Goal: Information Seeking & Learning: Learn about a topic

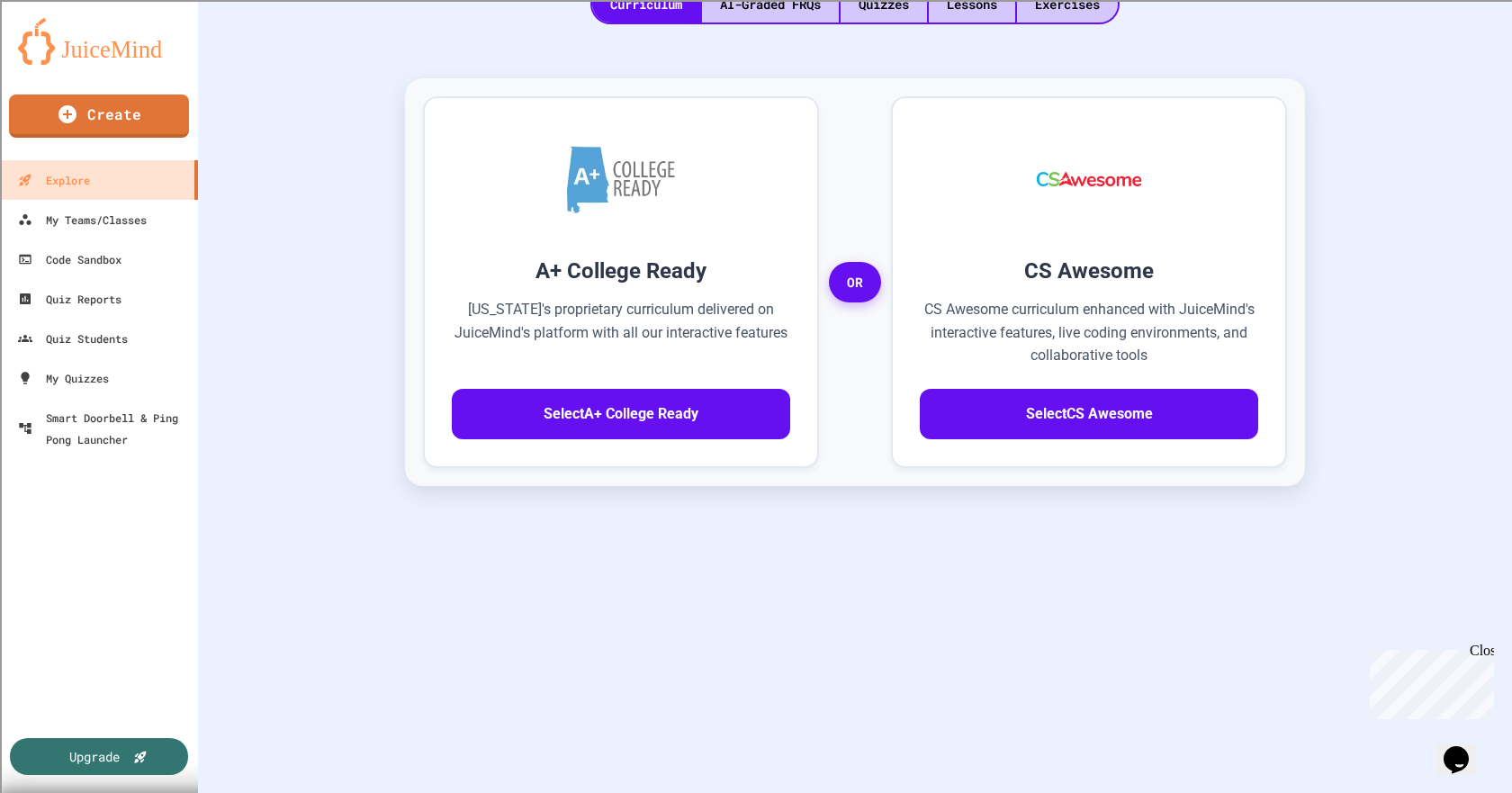
scroll to position [426, 0]
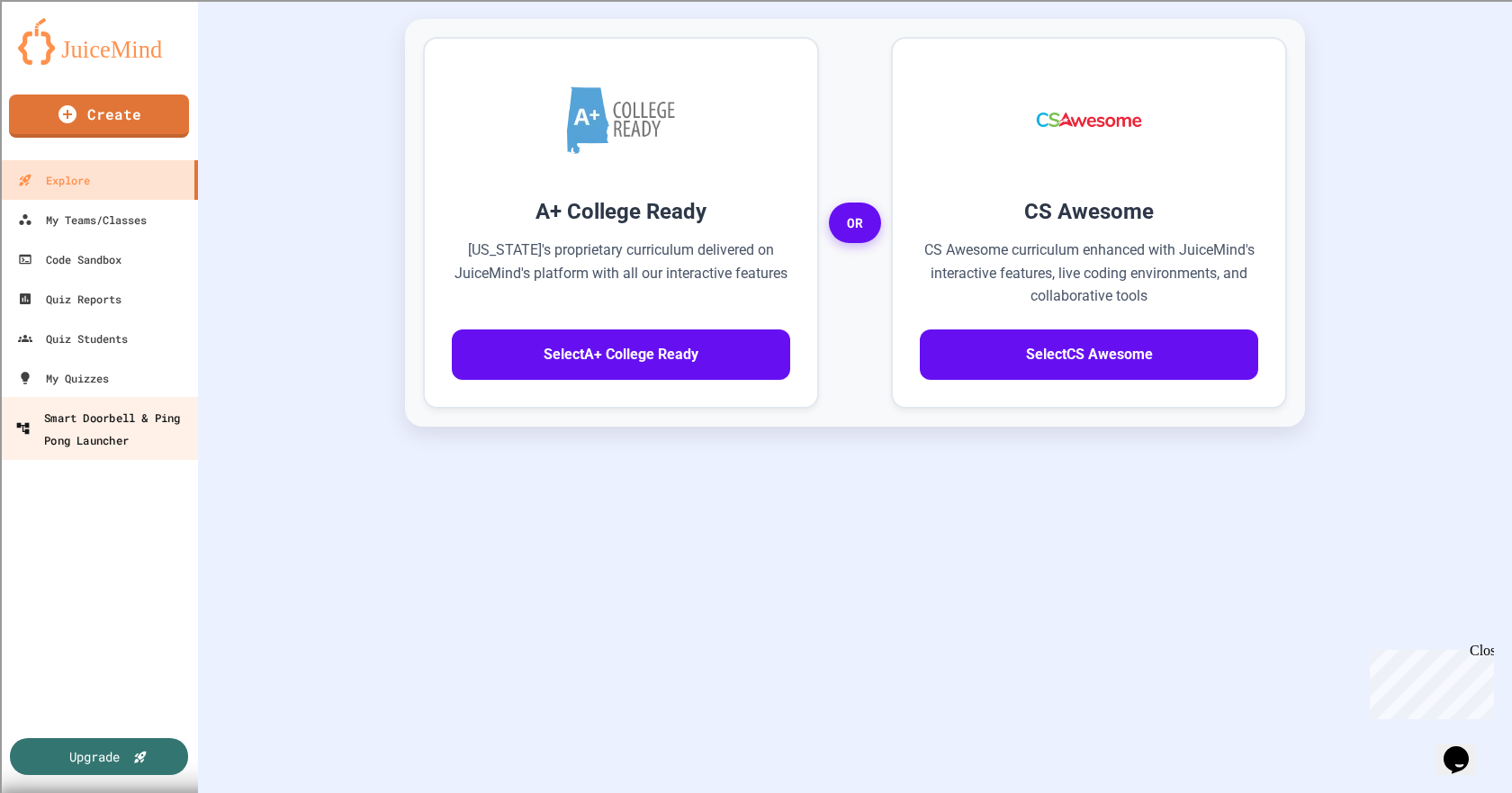
click at [123, 439] on div "Smart Doorbell & Ping Pong Launcher" at bounding box center [104, 428] width 178 height 44
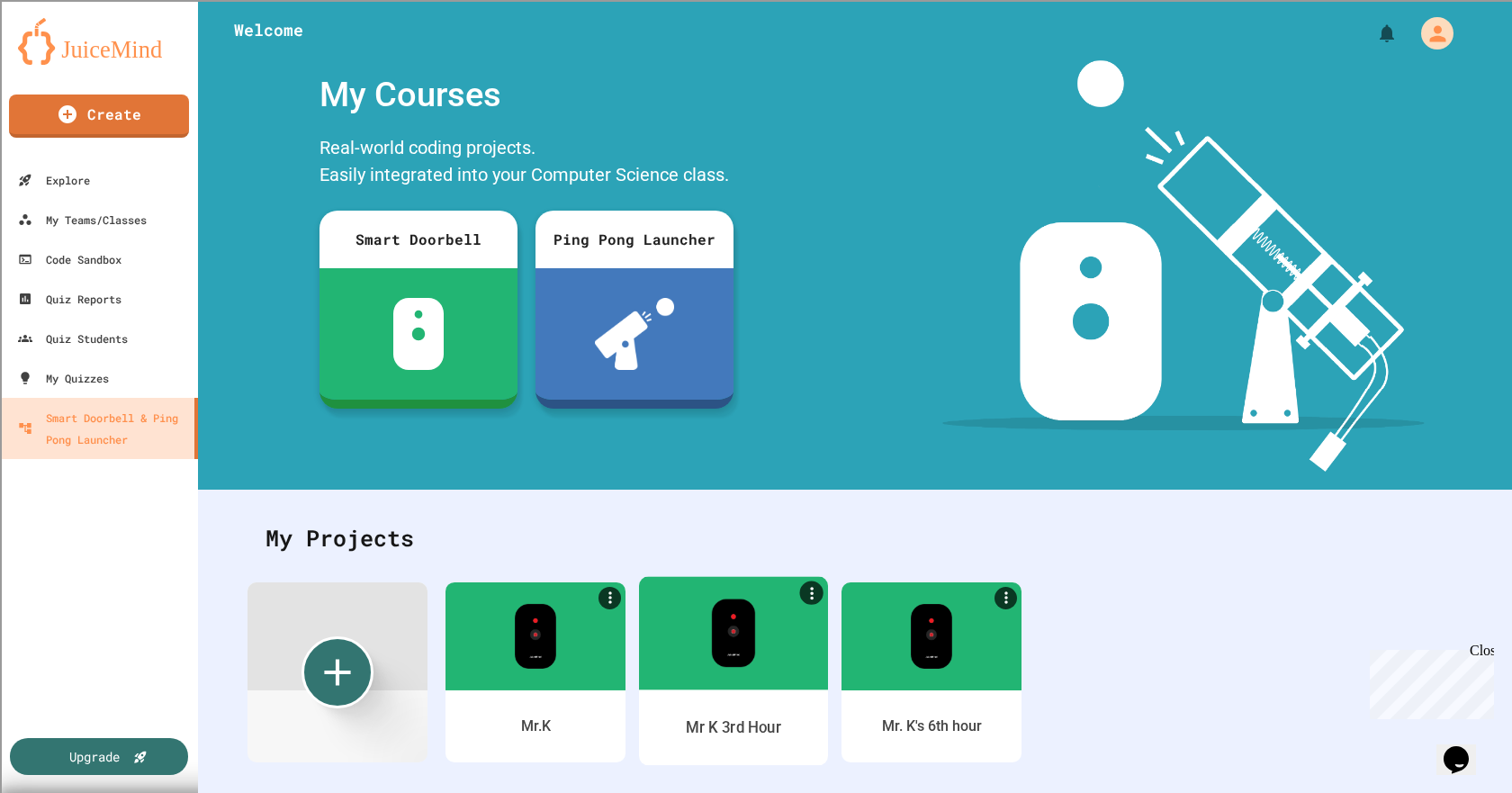
click at [733, 645] on img at bounding box center [733, 633] width 44 height 69
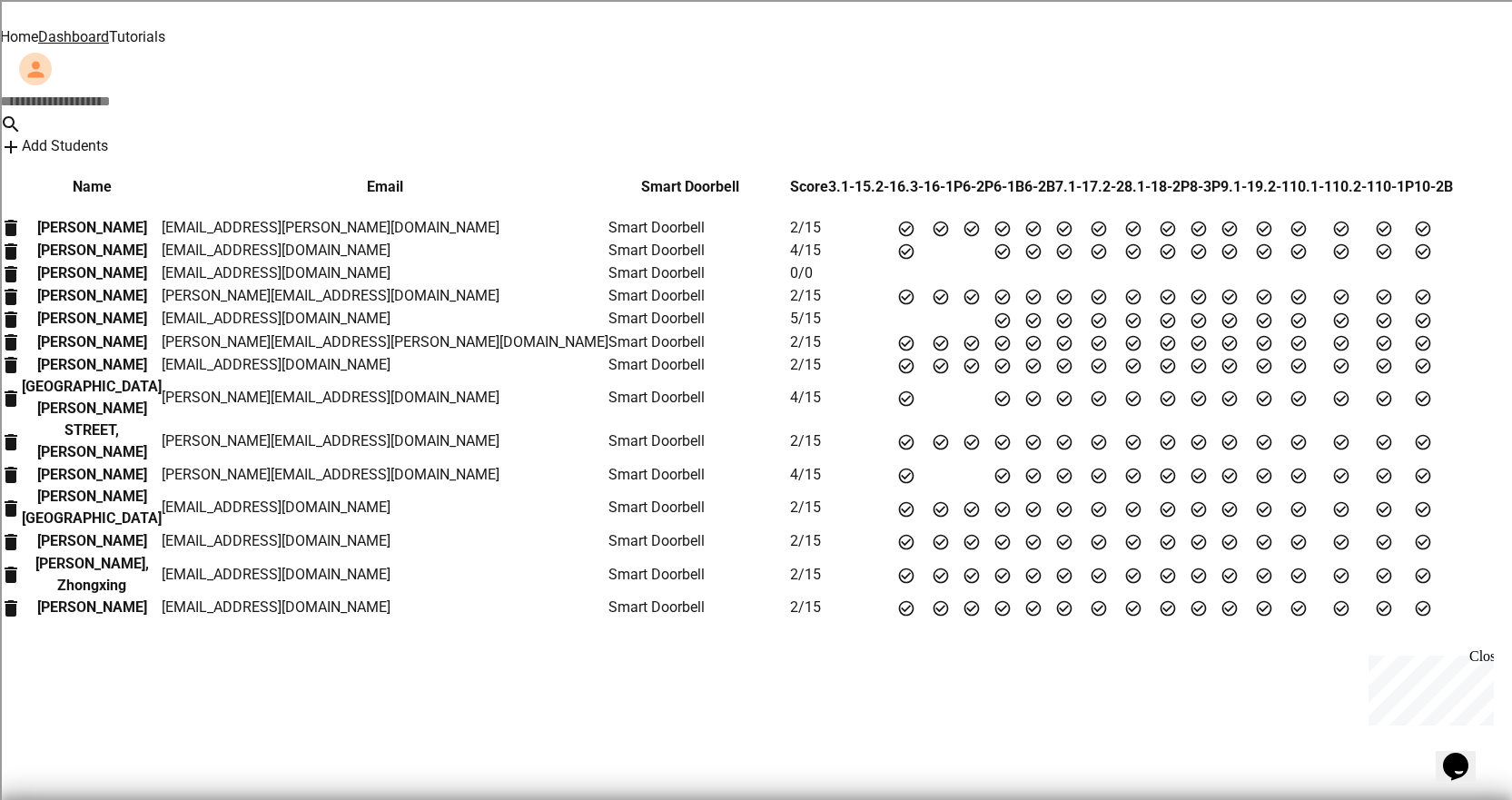
click at [166, 28] on link "Tutorials" at bounding box center [137, 37] width 57 height 17
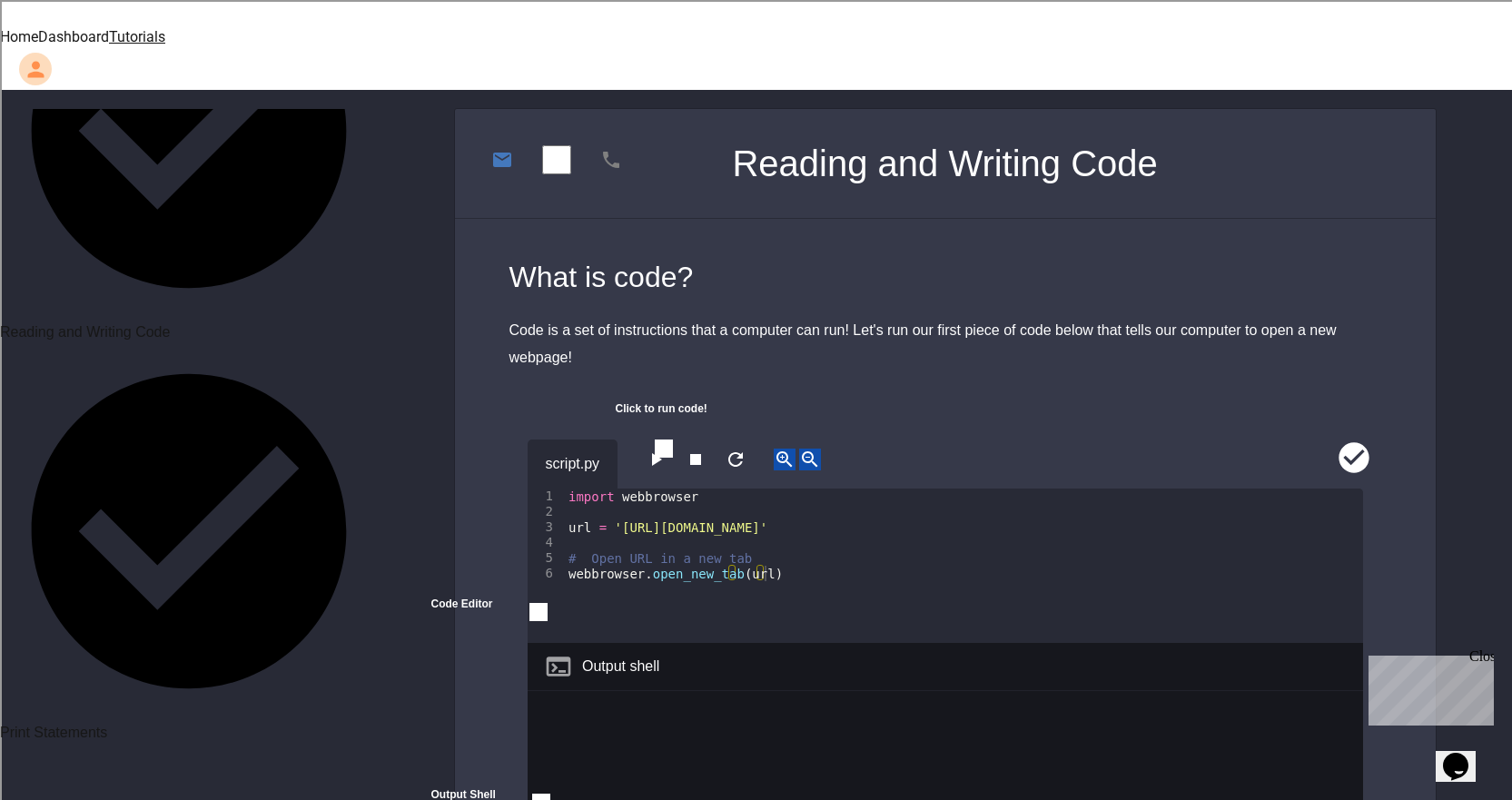
scroll to position [756, 0]
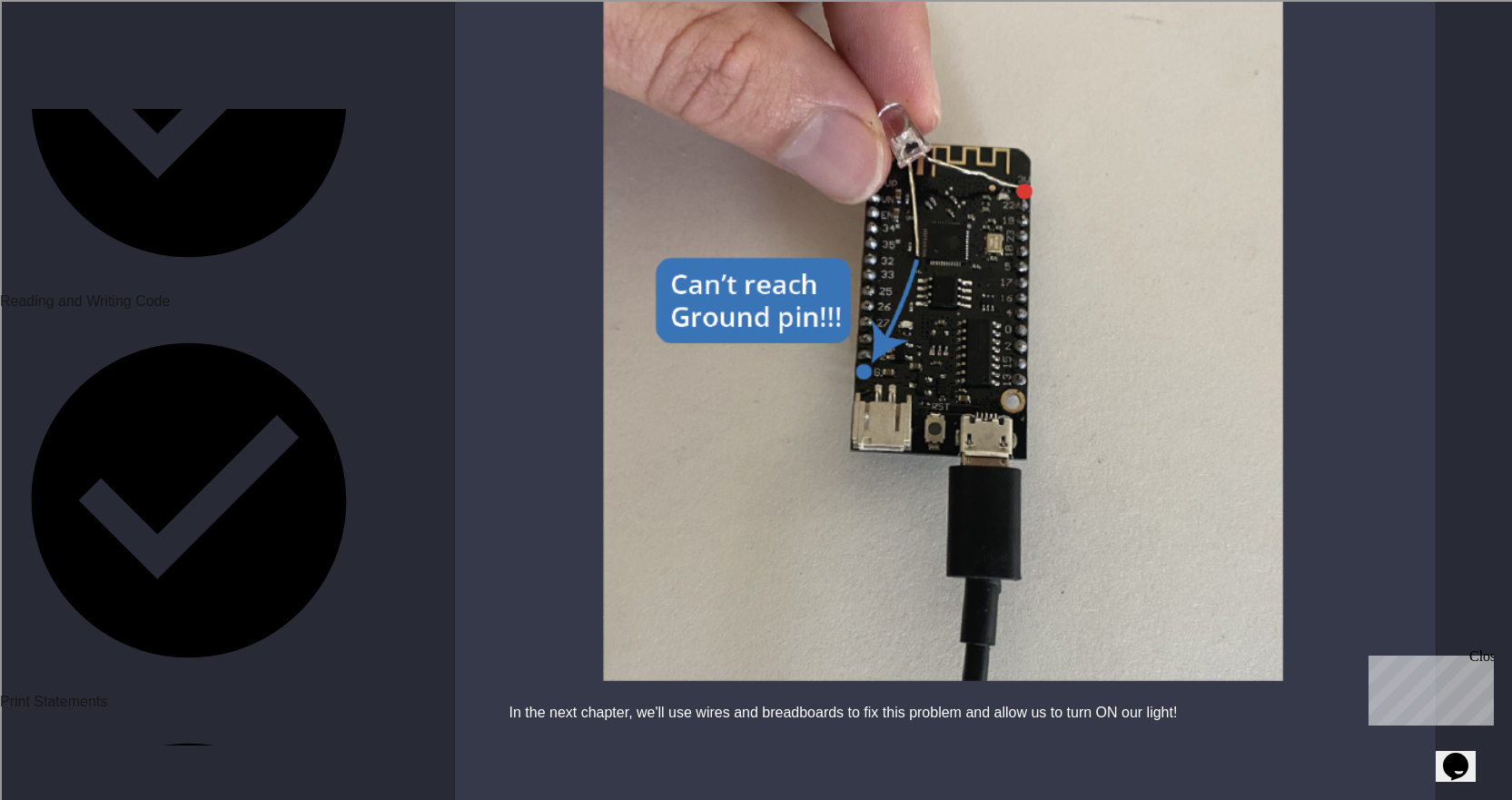
scroll to position [6110, 0]
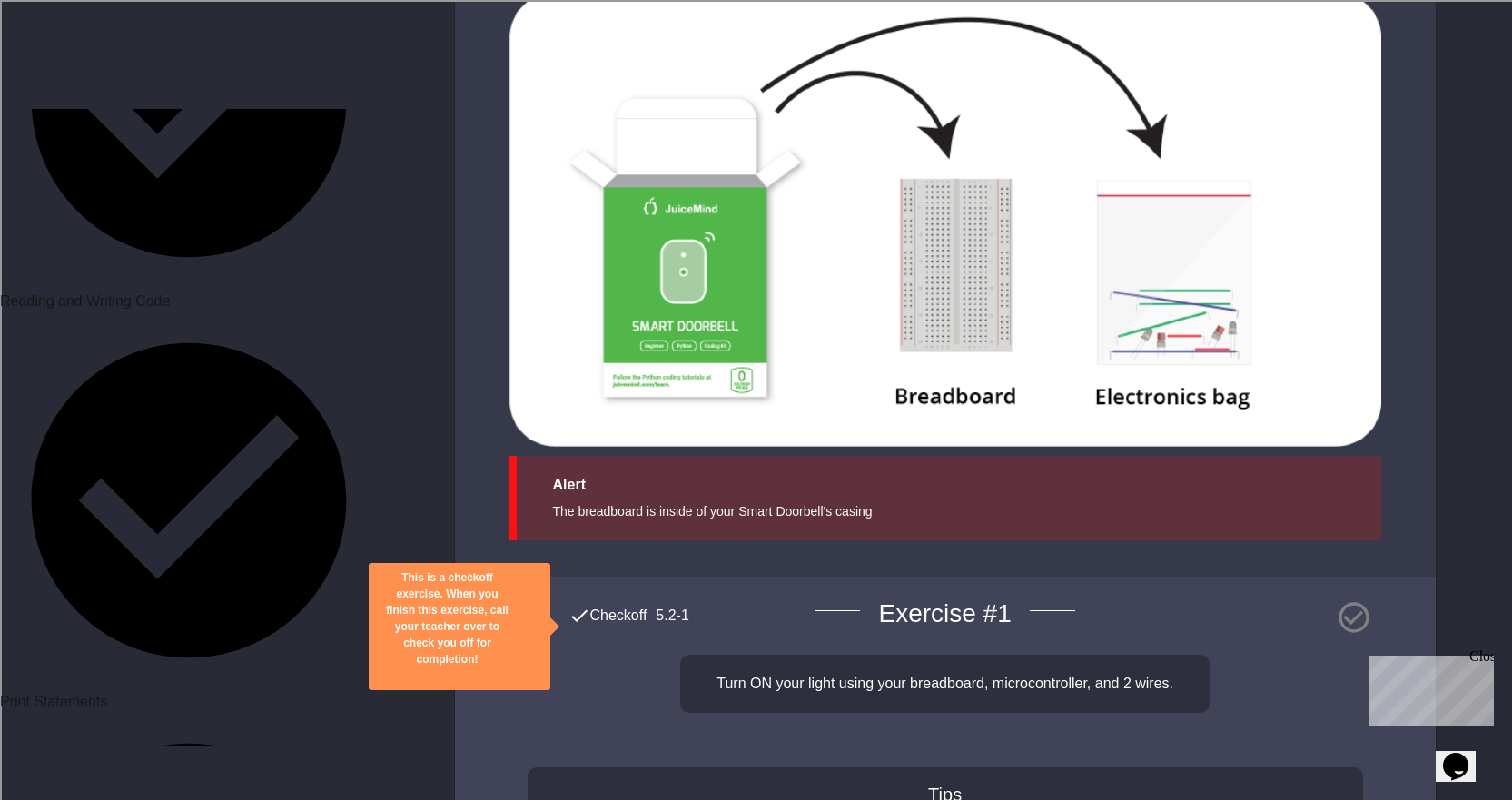
scroll to position [7499, 0]
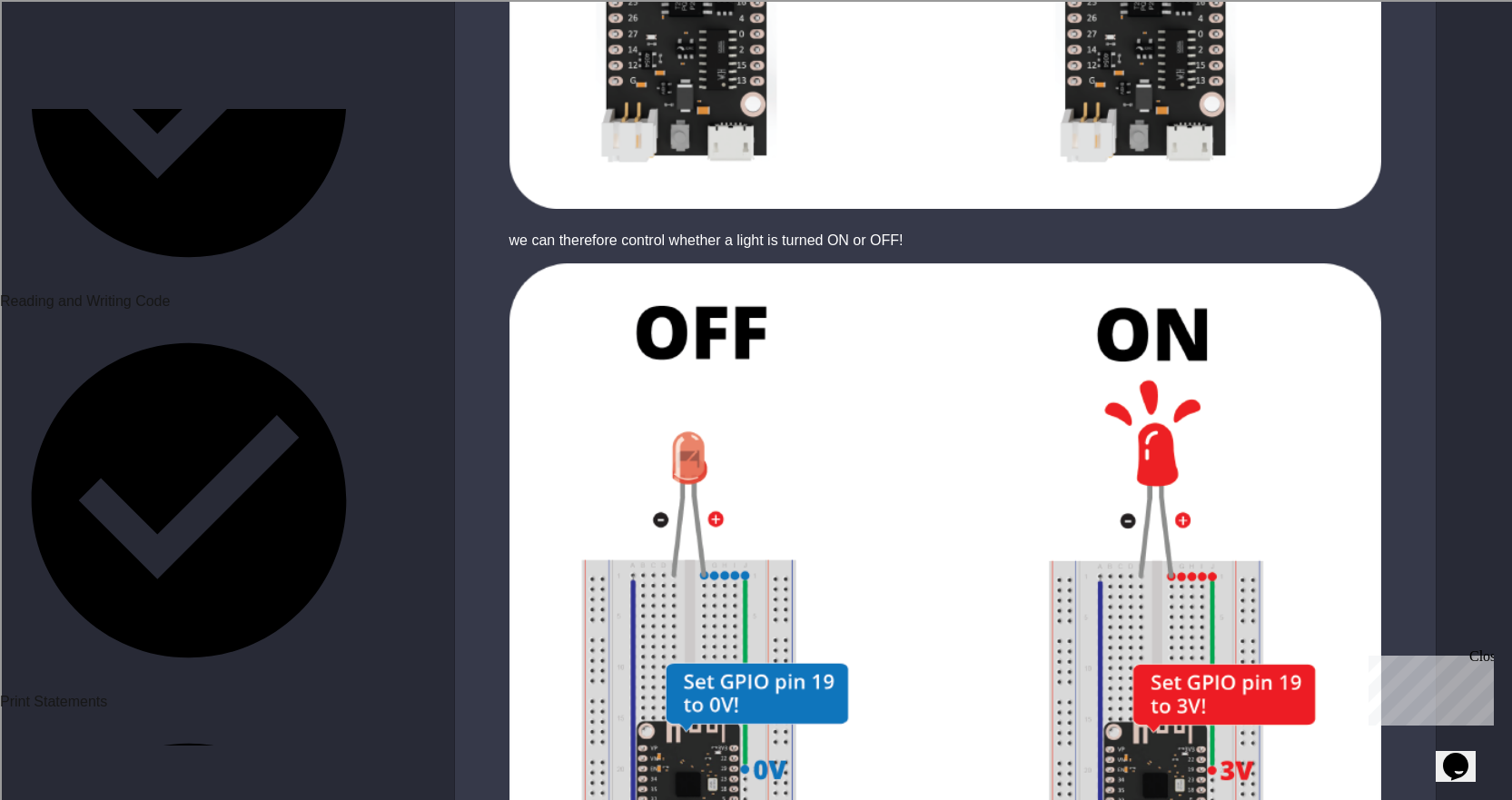
scroll to position [3361, 0]
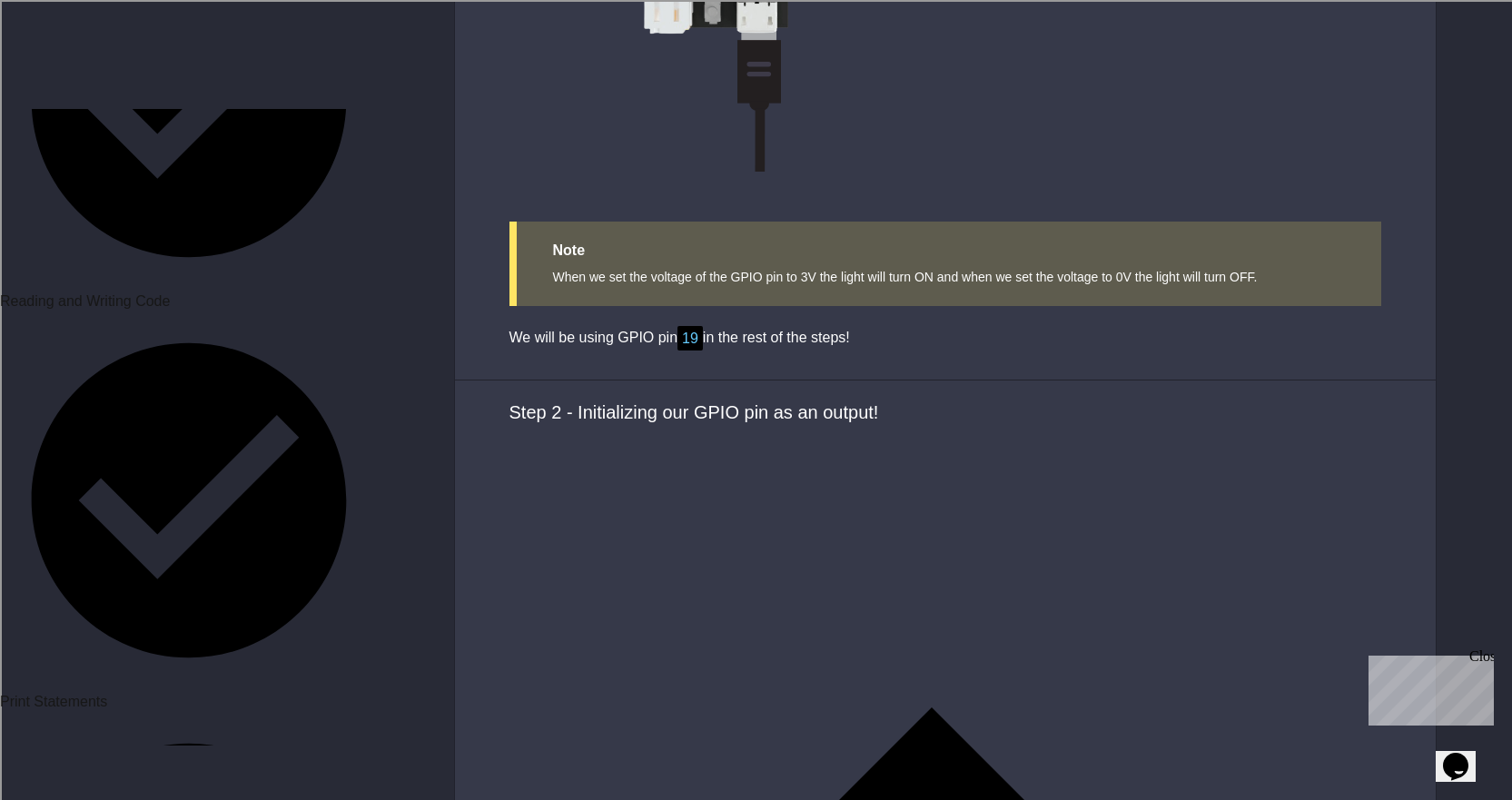
scroll to position [3088, 0]
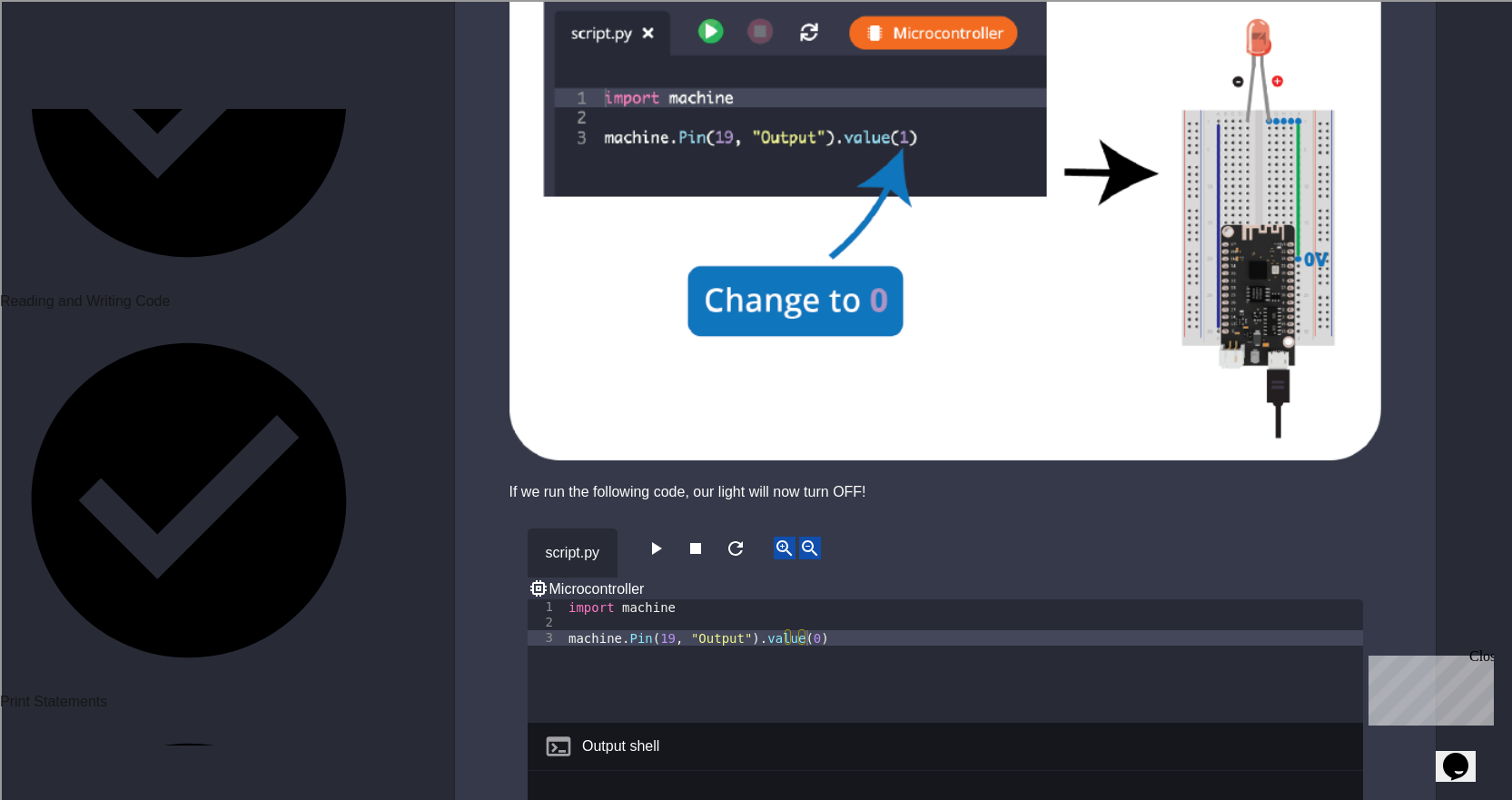
scroll to position [1908, 0]
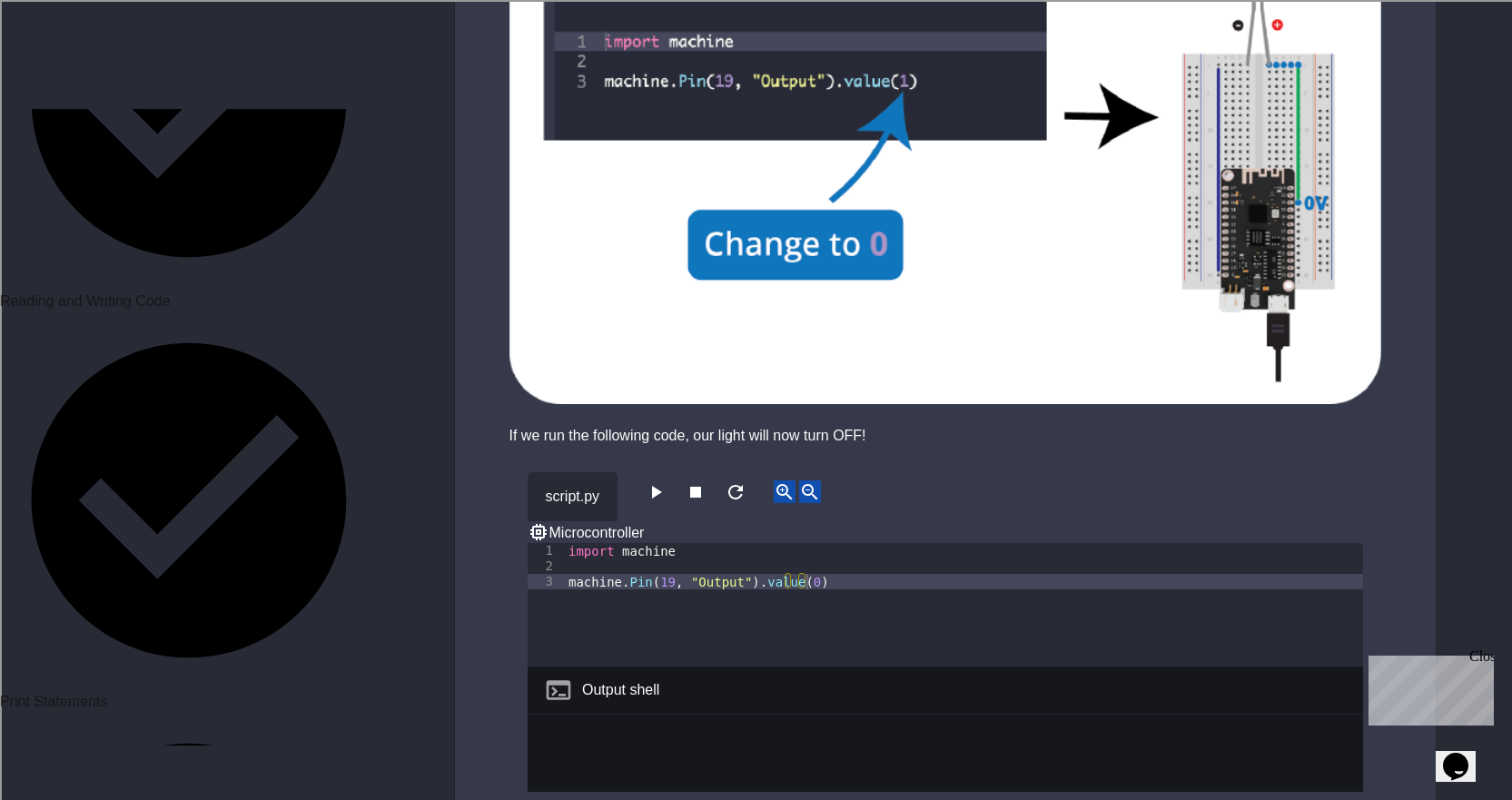
click at [656, 481] on icon "button" at bounding box center [655, 492] width 22 height 22
click at [659, 481] on icon "button" at bounding box center [655, 492] width 22 height 22
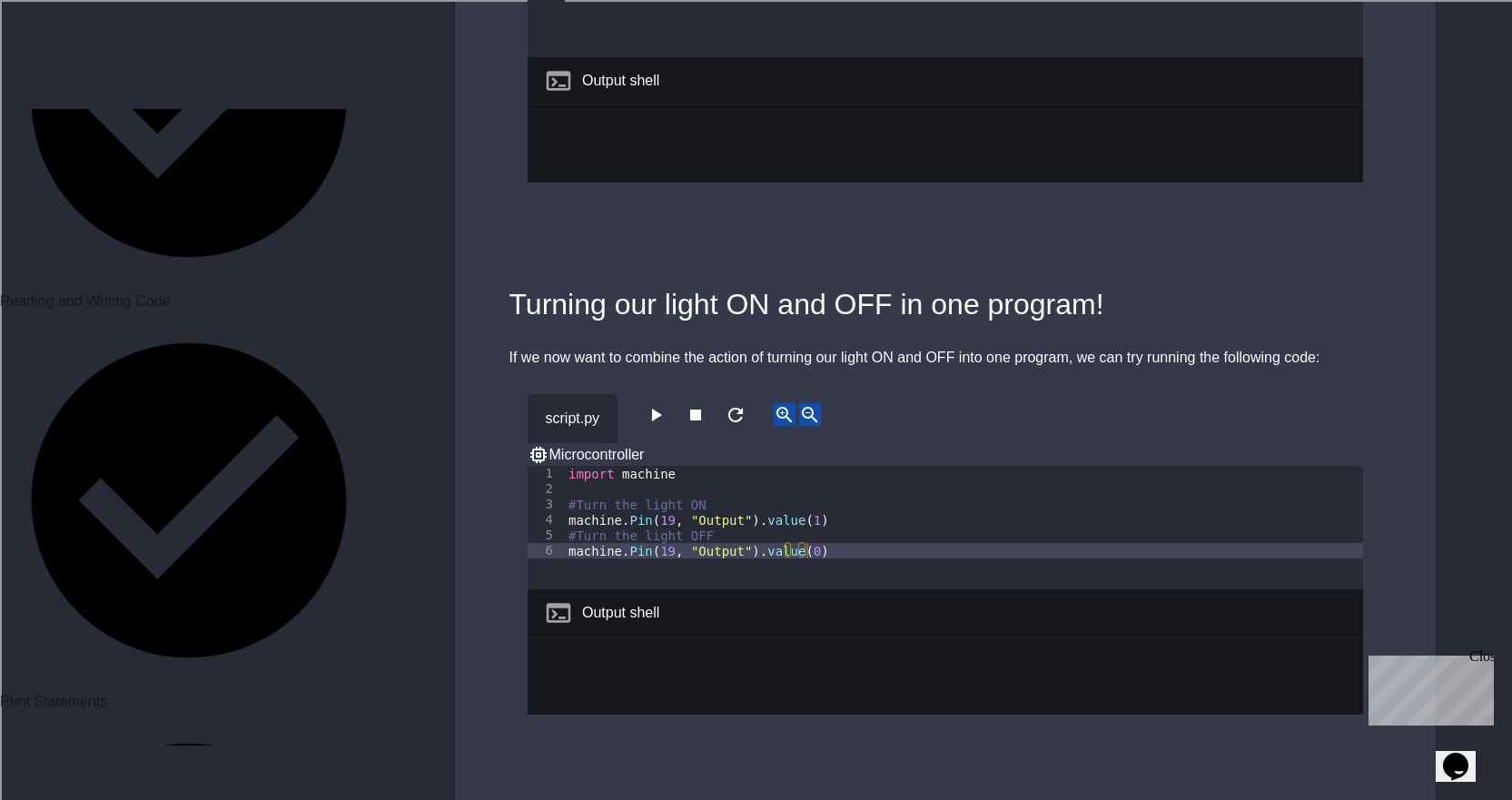
scroll to position [2543, 0]
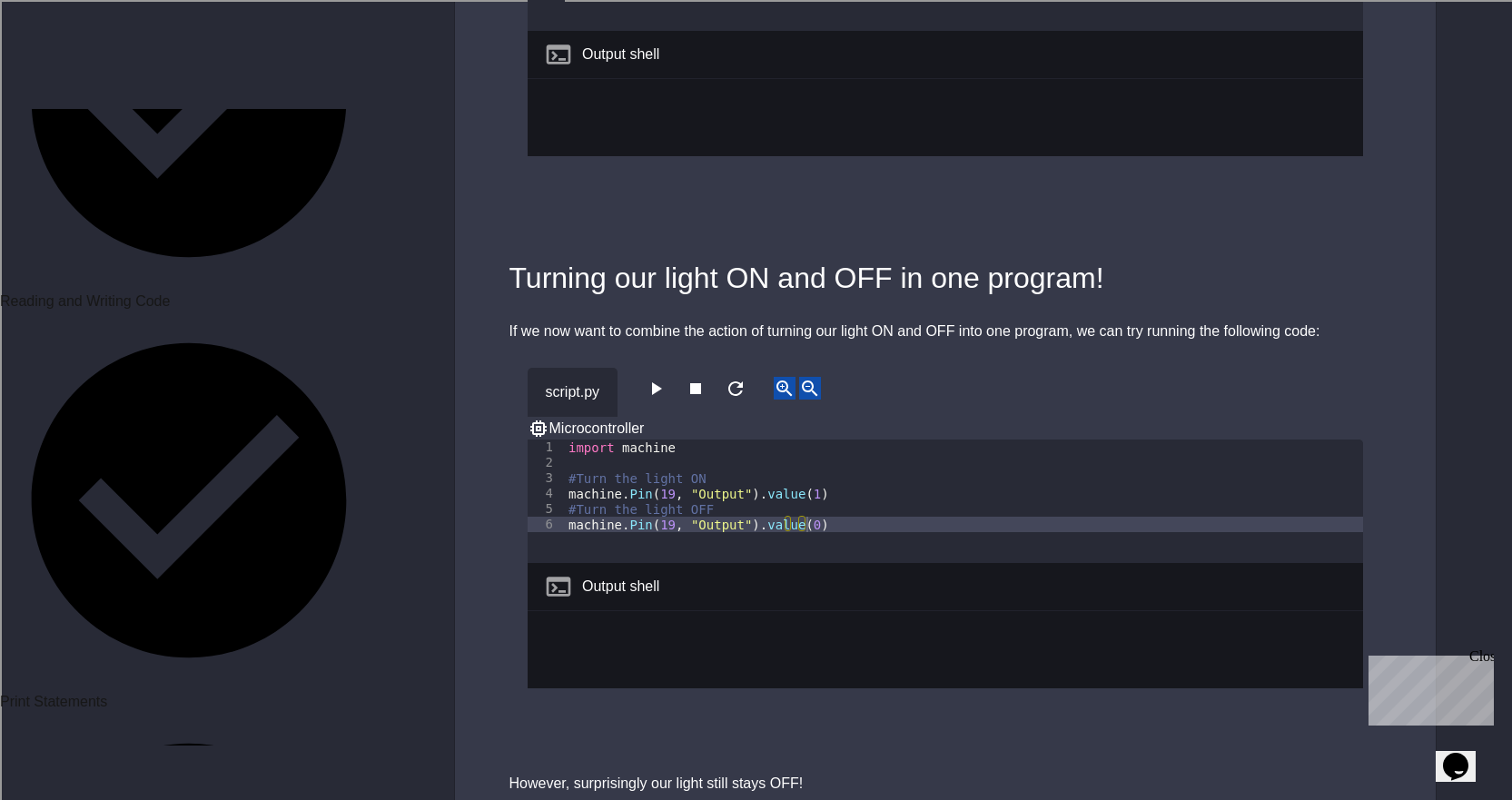
click at [659, 377] on button "button" at bounding box center [655, 389] width 22 height 23
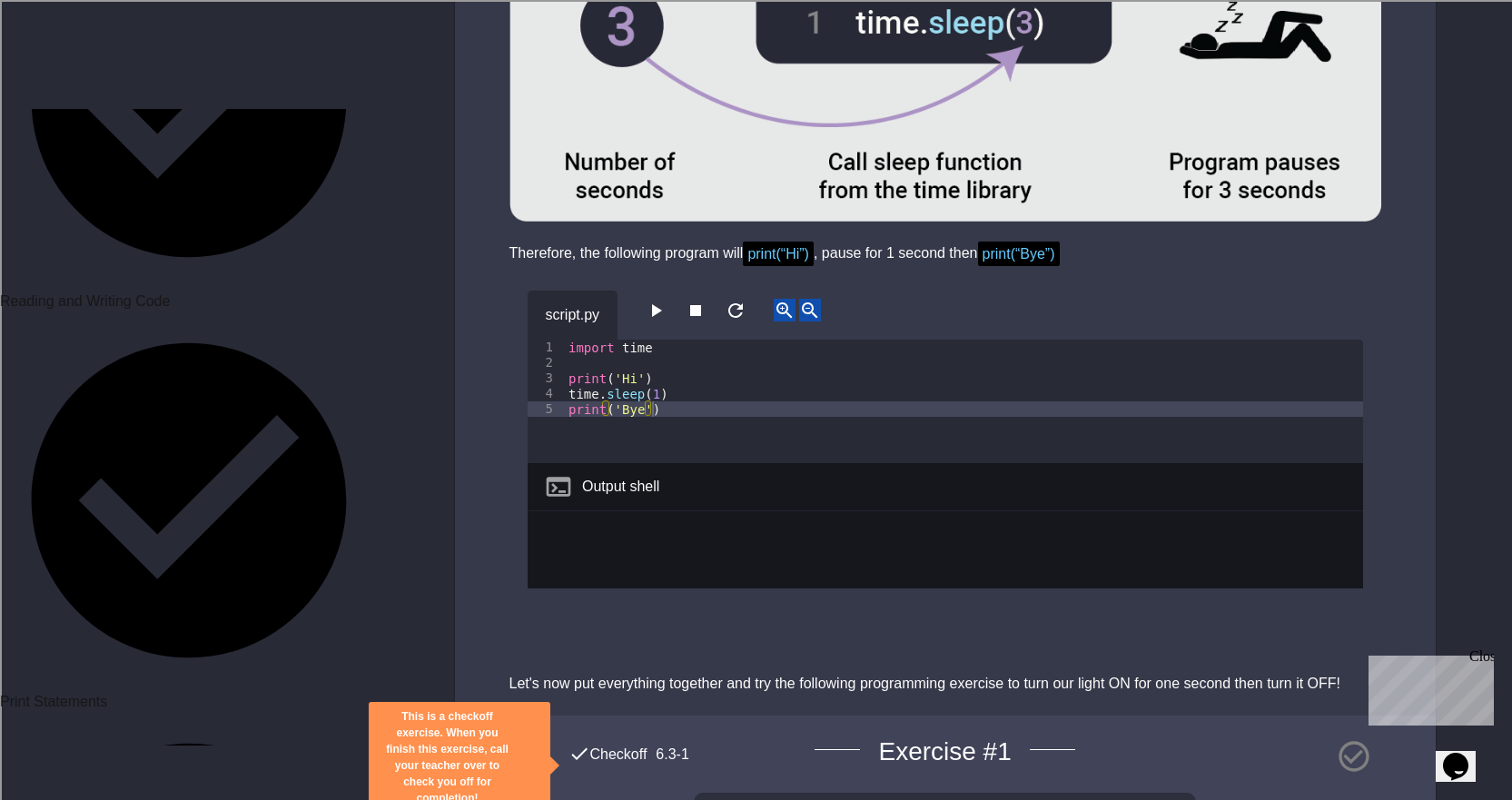
scroll to position [4360, 0]
click at [653, 298] on icon "button" at bounding box center [655, 309] width 22 height 22
click at [663, 298] on icon "button" at bounding box center [655, 309] width 22 height 22
click at [663, 290] on div "script.py" at bounding box center [945, 314] width 835 height 49
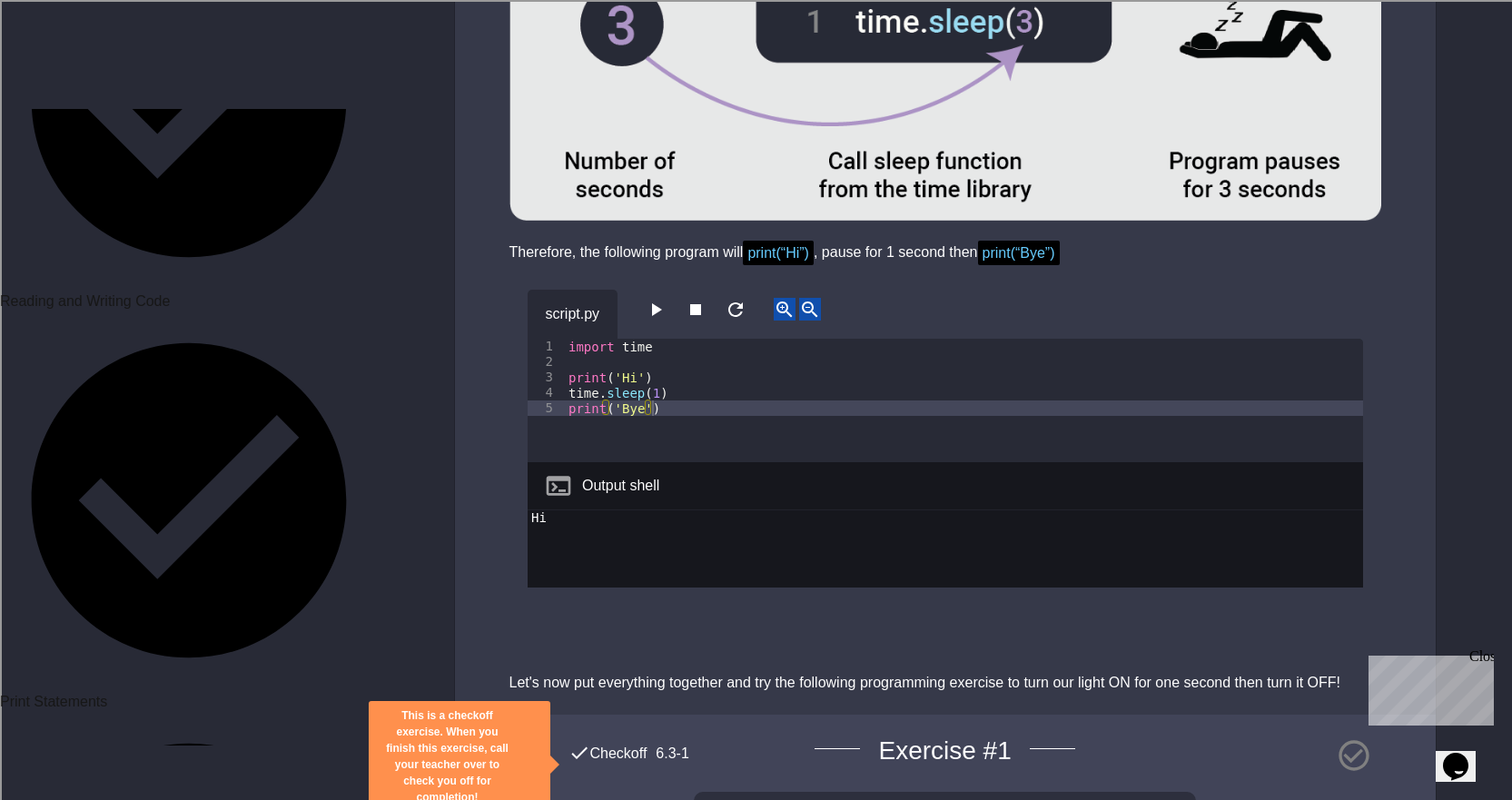
click at [663, 290] on div "script.py" at bounding box center [945, 314] width 835 height 49
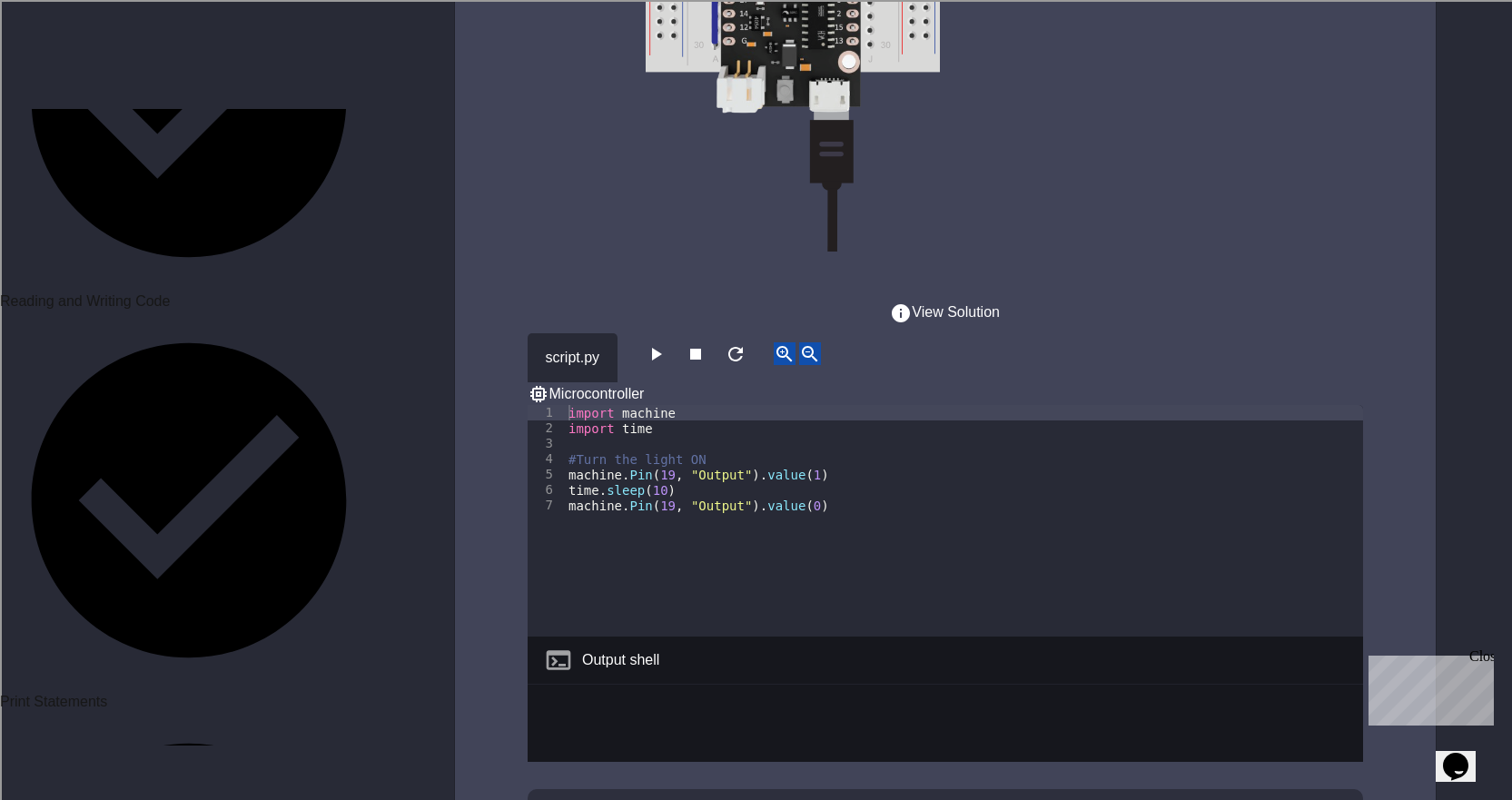
scroll to position [5904, 0]
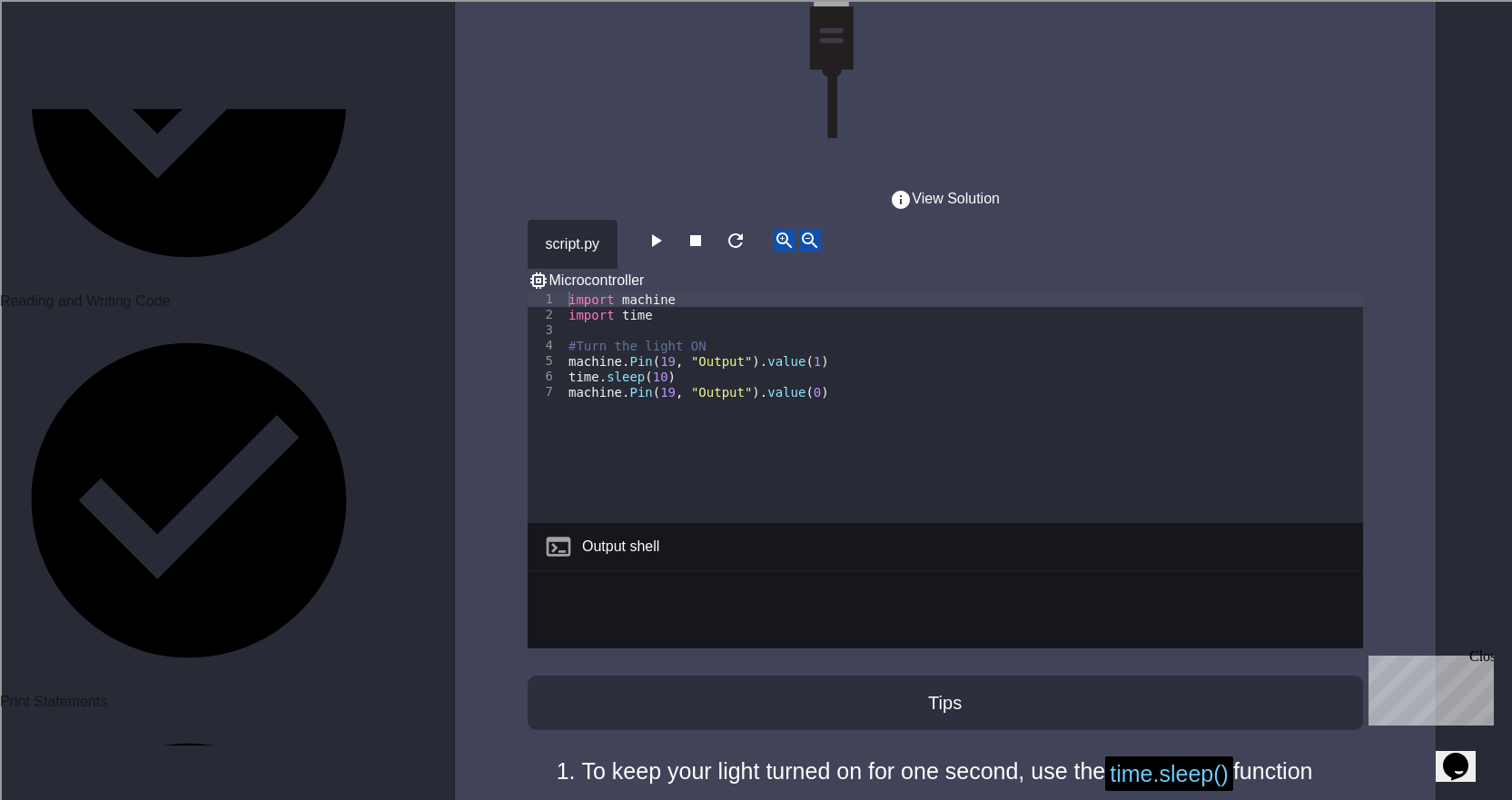
click at [651, 229] on button "button" at bounding box center [655, 241] width 22 height 23
click at [665, 230] on icon "button" at bounding box center [655, 241] width 22 height 22
click at [659, 230] on icon "button" at bounding box center [655, 241] width 22 height 22
click at [705, 229] on button "button" at bounding box center [695, 241] width 22 height 23
click at [657, 230] on icon "button" at bounding box center [655, 241] width 22 height 22
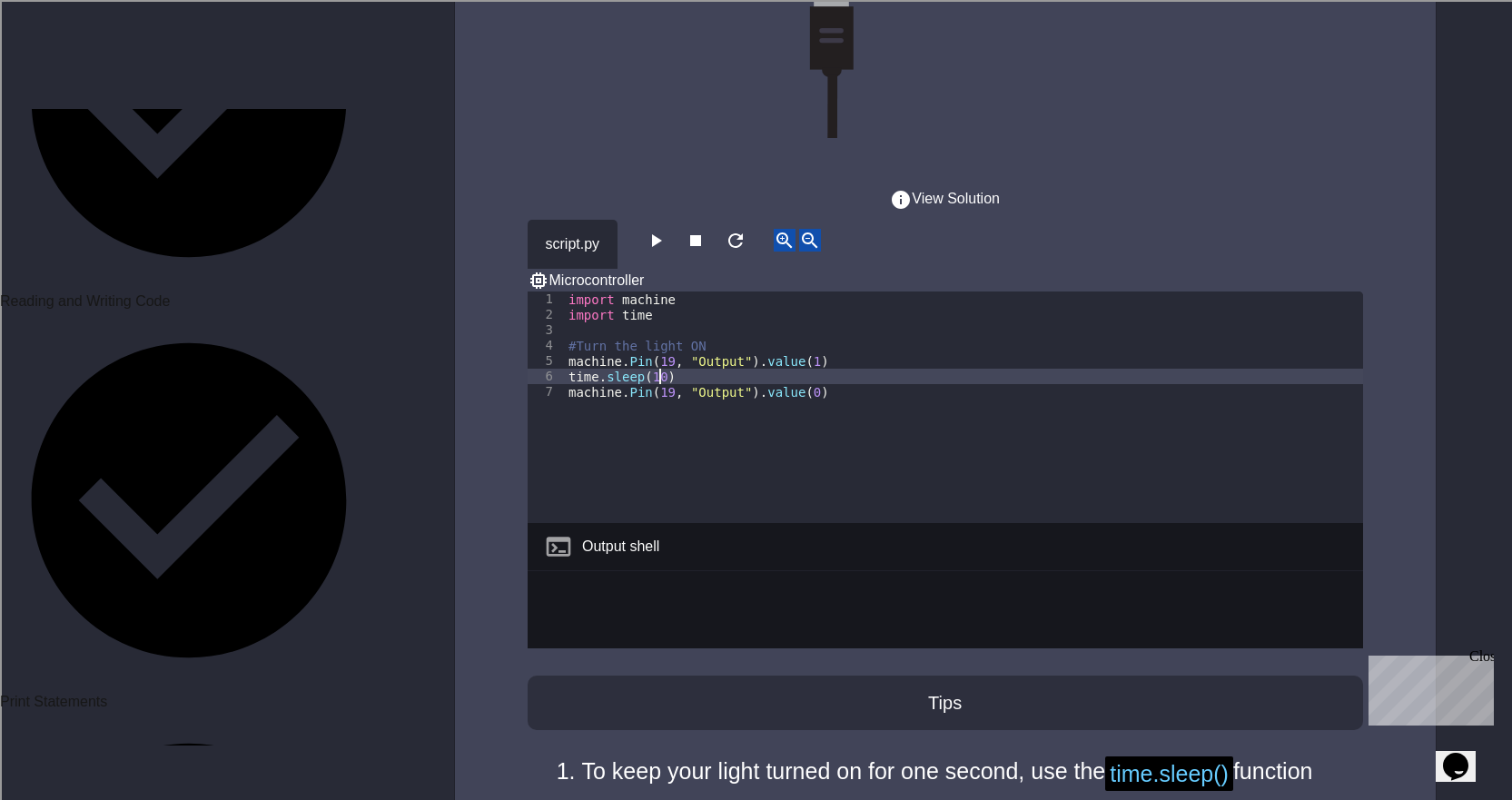
click at [657, 292] on div "import machine import time #Turn the light ON machine . Pin ( 19 , "Output" ) .…" at bounding box center [963, 423] width 798 height 263
type textarea "**********"
click at [661, 230] on icon "button" at bounding box center [655, 241] width 22 height 22
click at [665, 230] on icon "button" at bounding box center [655, 241] width 22 height 22
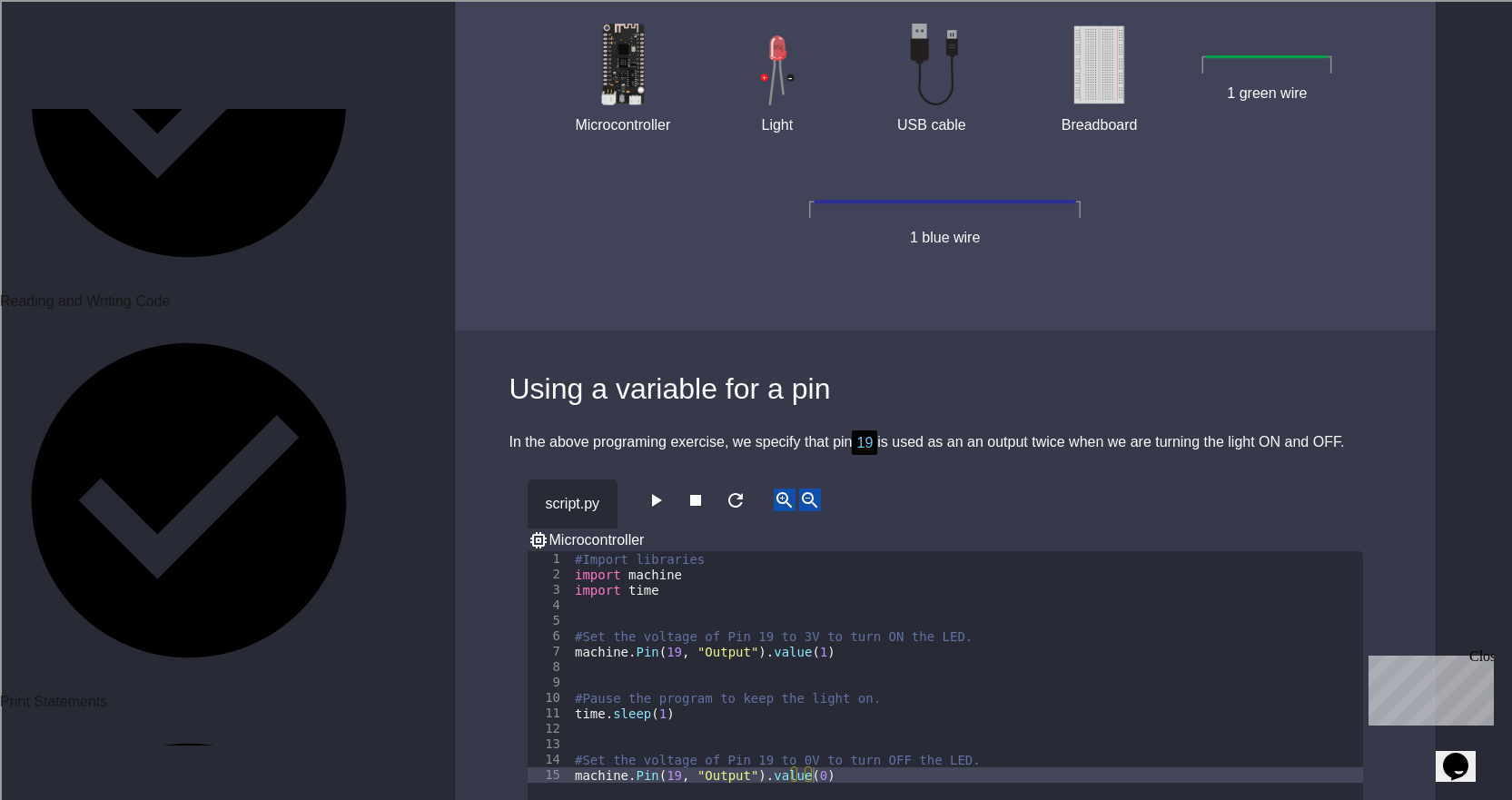
scroll to position [7176, 0]
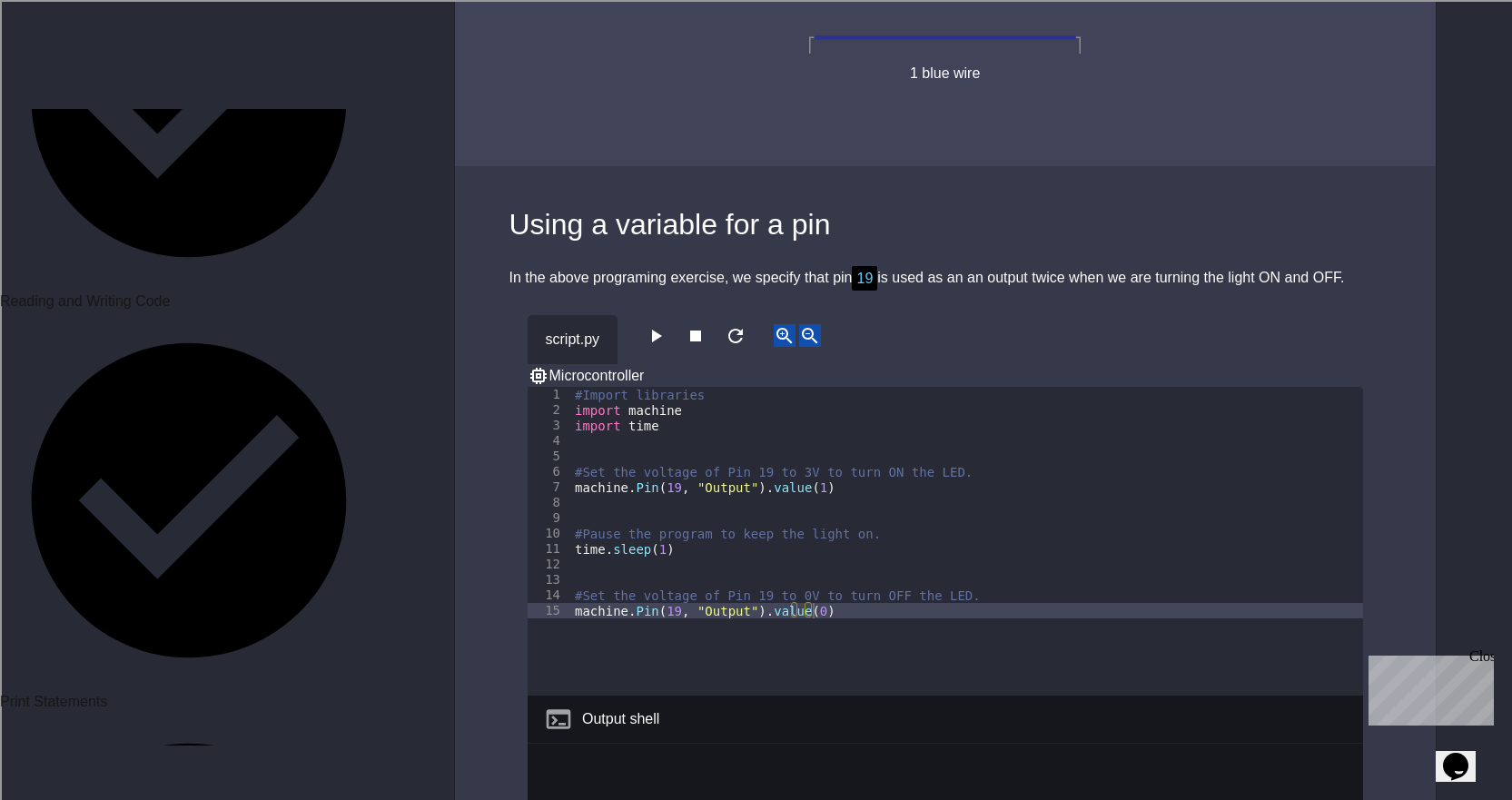
click at [667, 324] on button "button" at bounding box center [655, 336] width 22 height 23
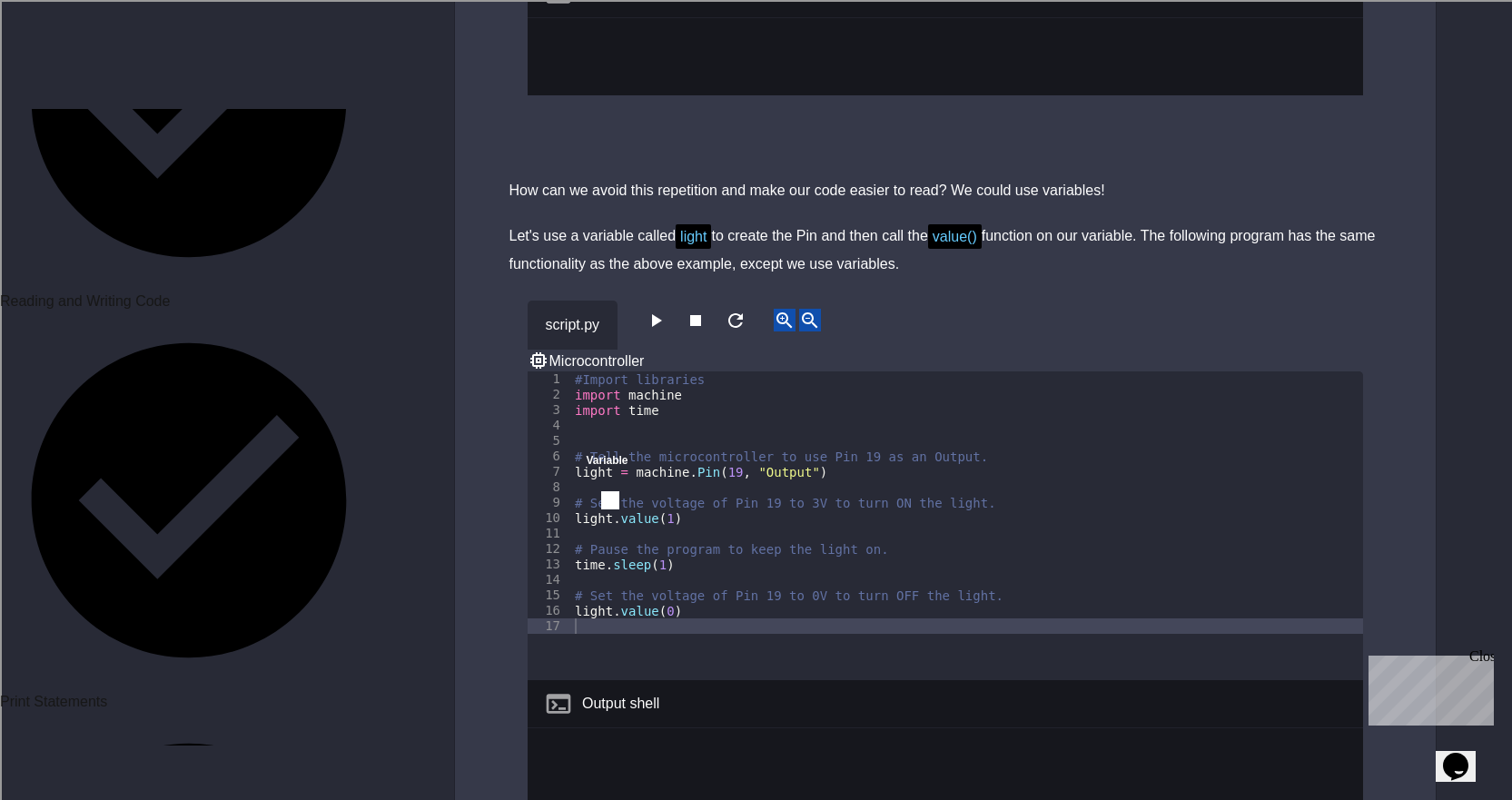
scroll to position [7903, 0]
click at [667, 309] on icon "button" at bounding box center [655, 320] width 22 height 22
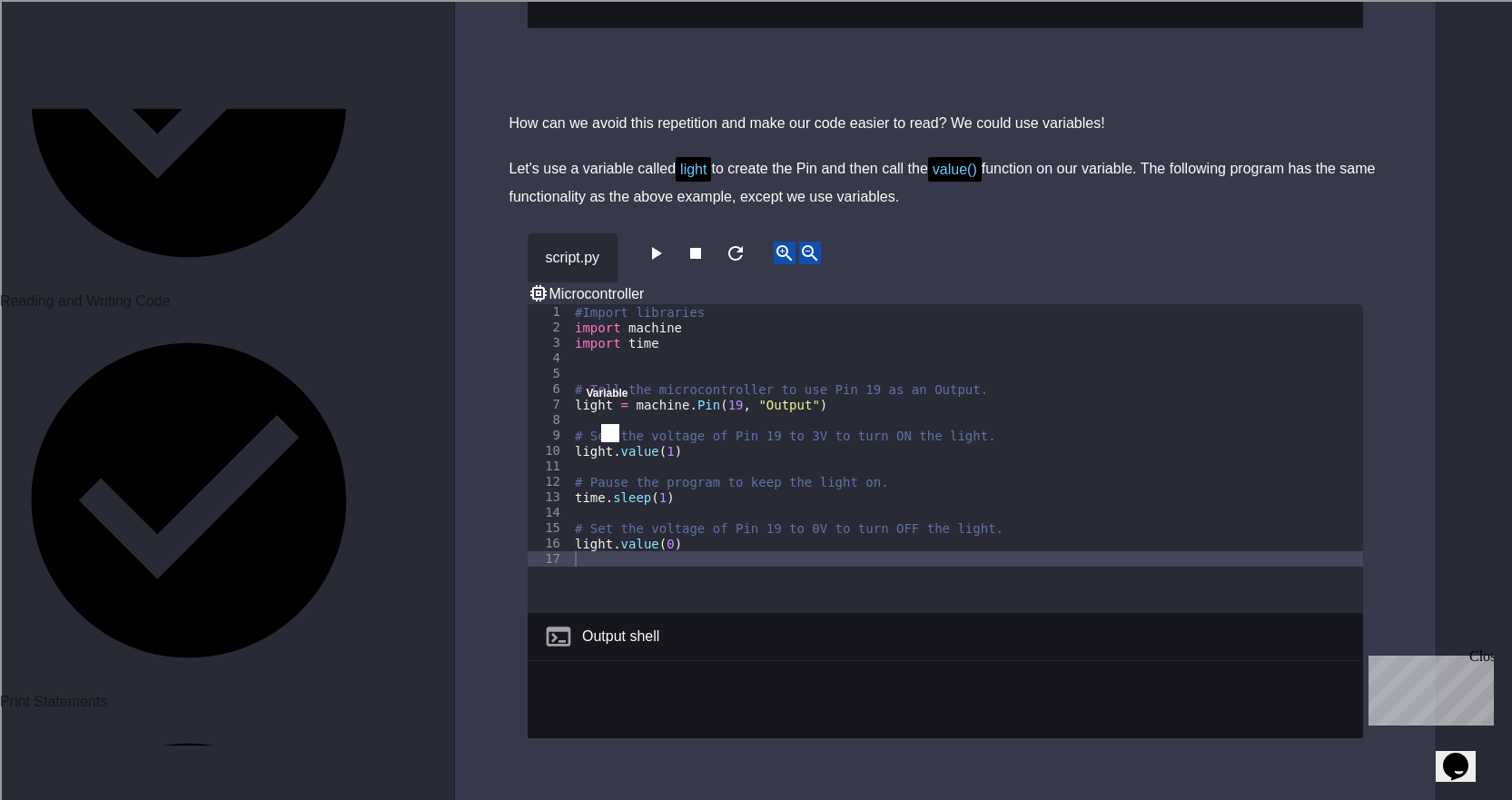
scroll to position [8010, 0]
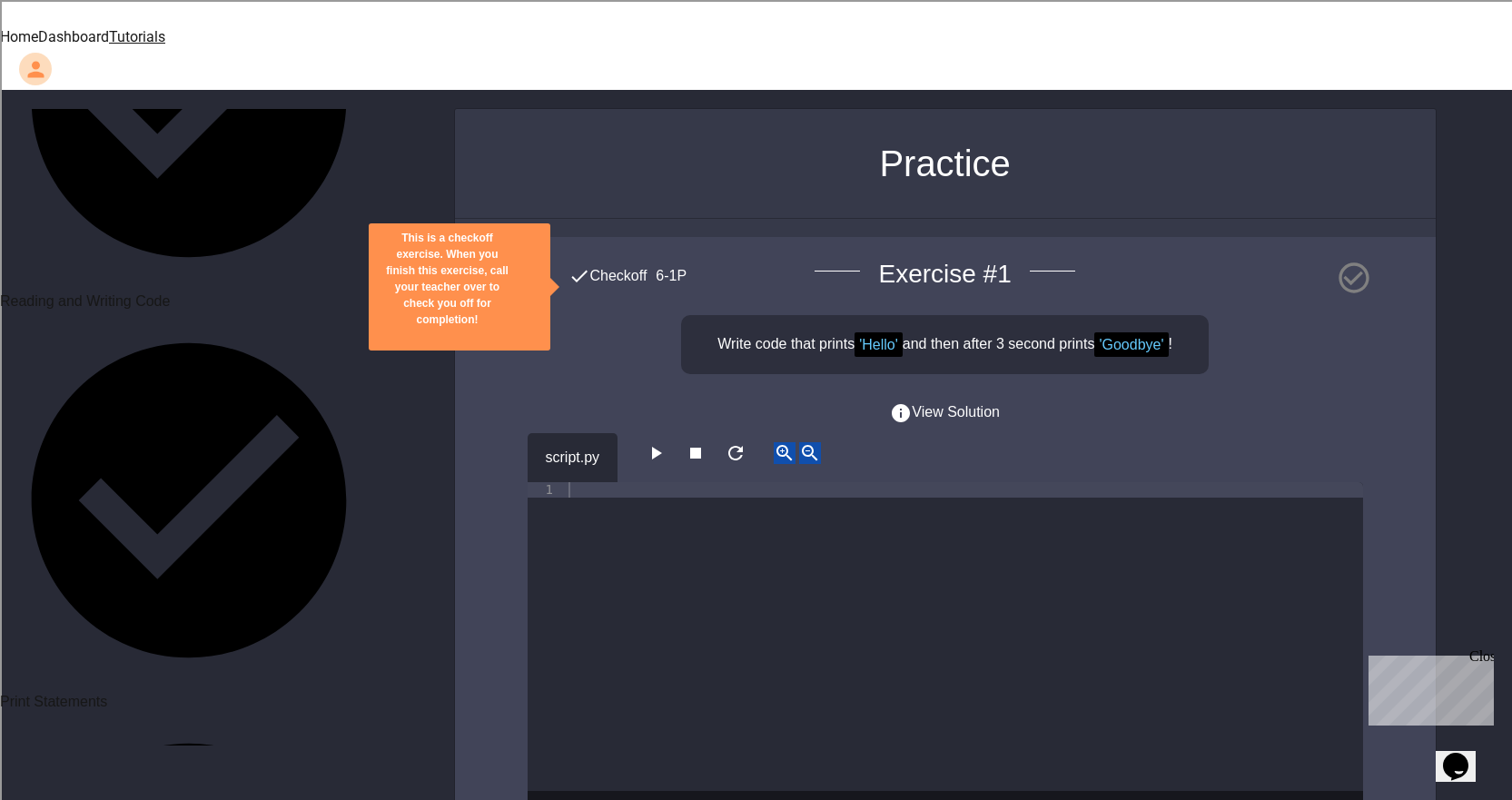
click at [662, 447] on icon "button" at bounding box center [657, 452] width 10 height 13
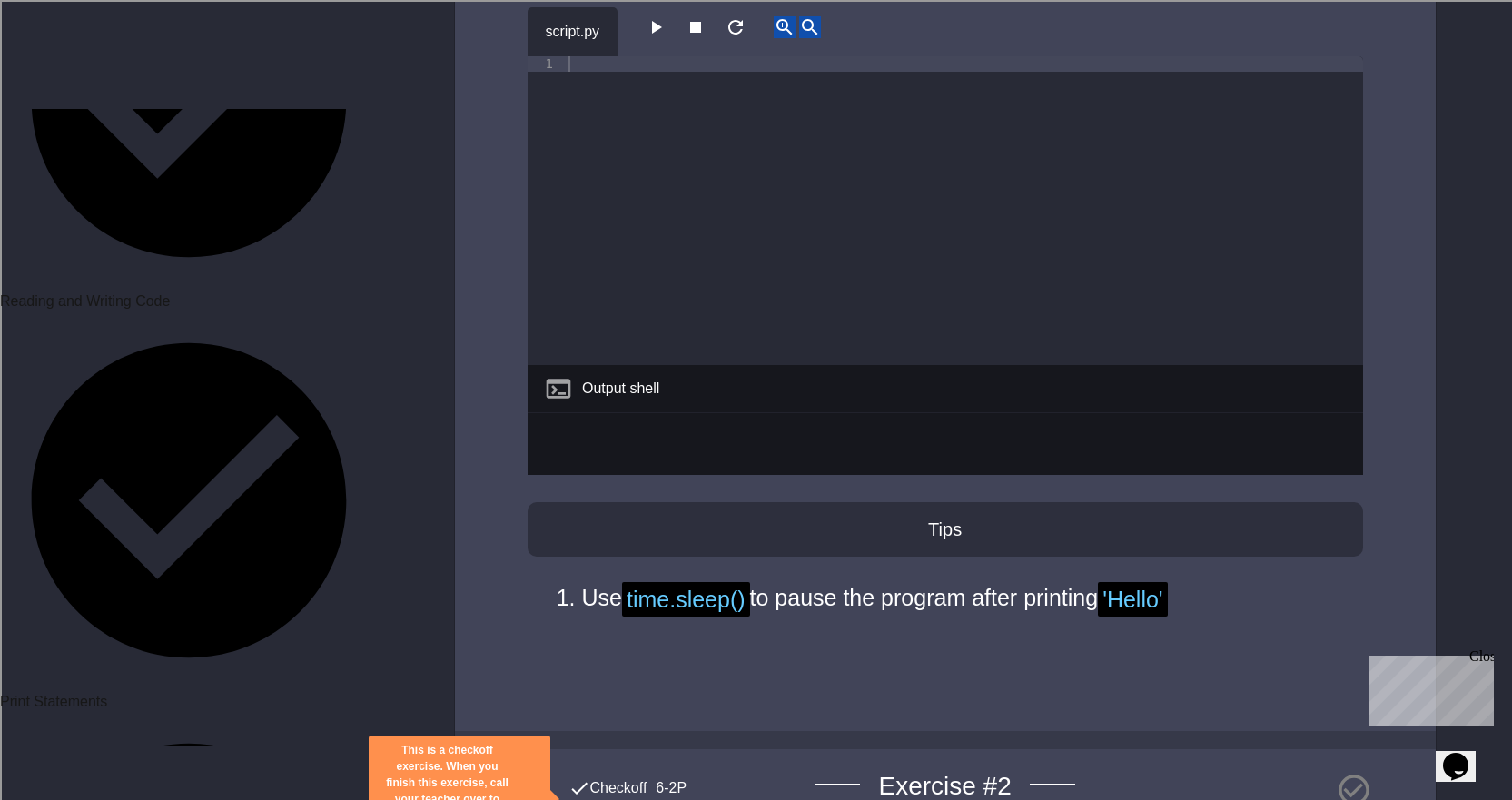
scroll to position [545, 0]
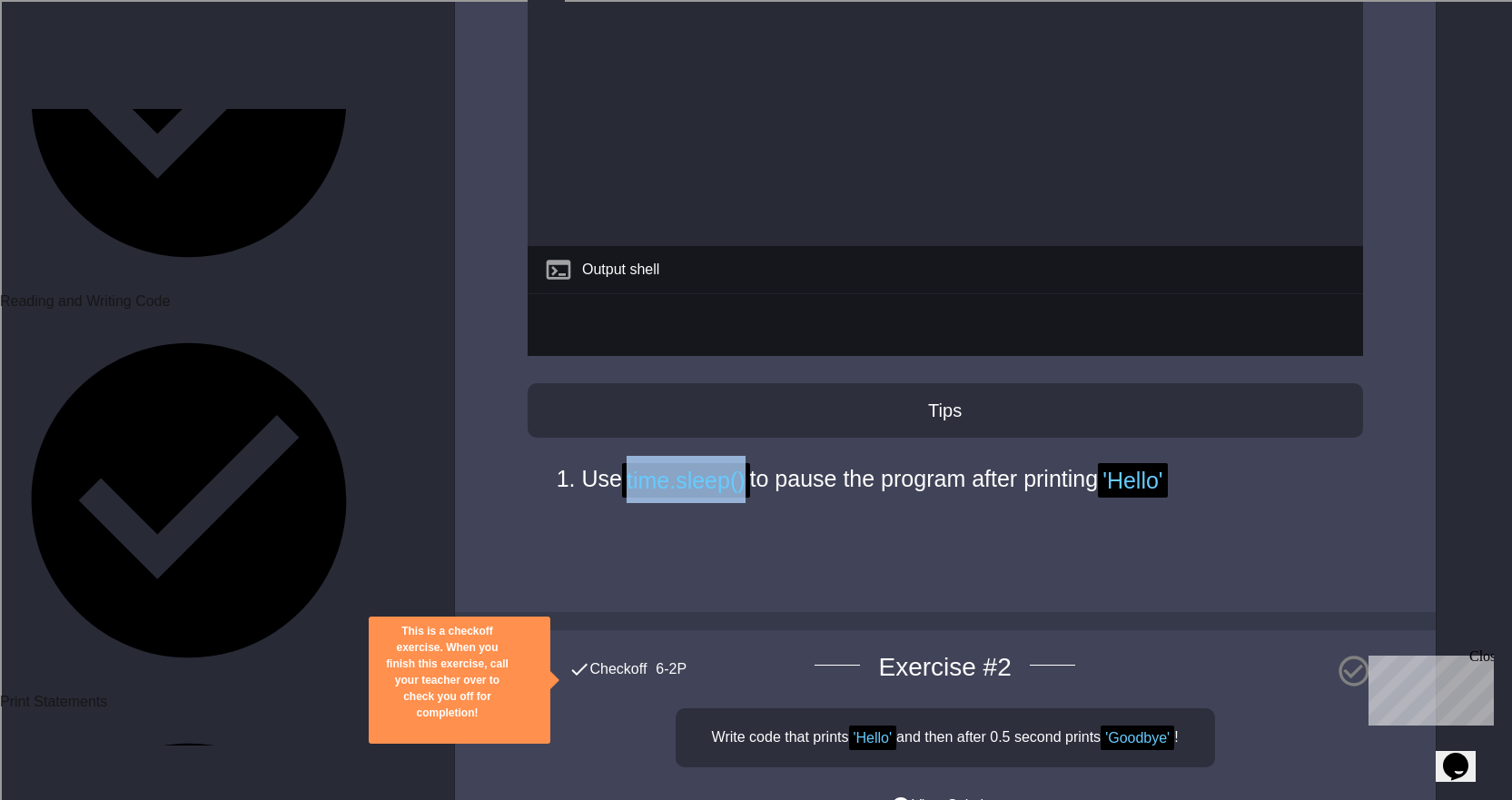
drag, startPoint x: 749, startPoint y: 427, endPoint x: 632, endPoint y: 426, distance: 117.0
click at [632, 463] on span "time.sleep()" at bounding box center [685, 480] width 128 height 35
copy span "time.sleep()"
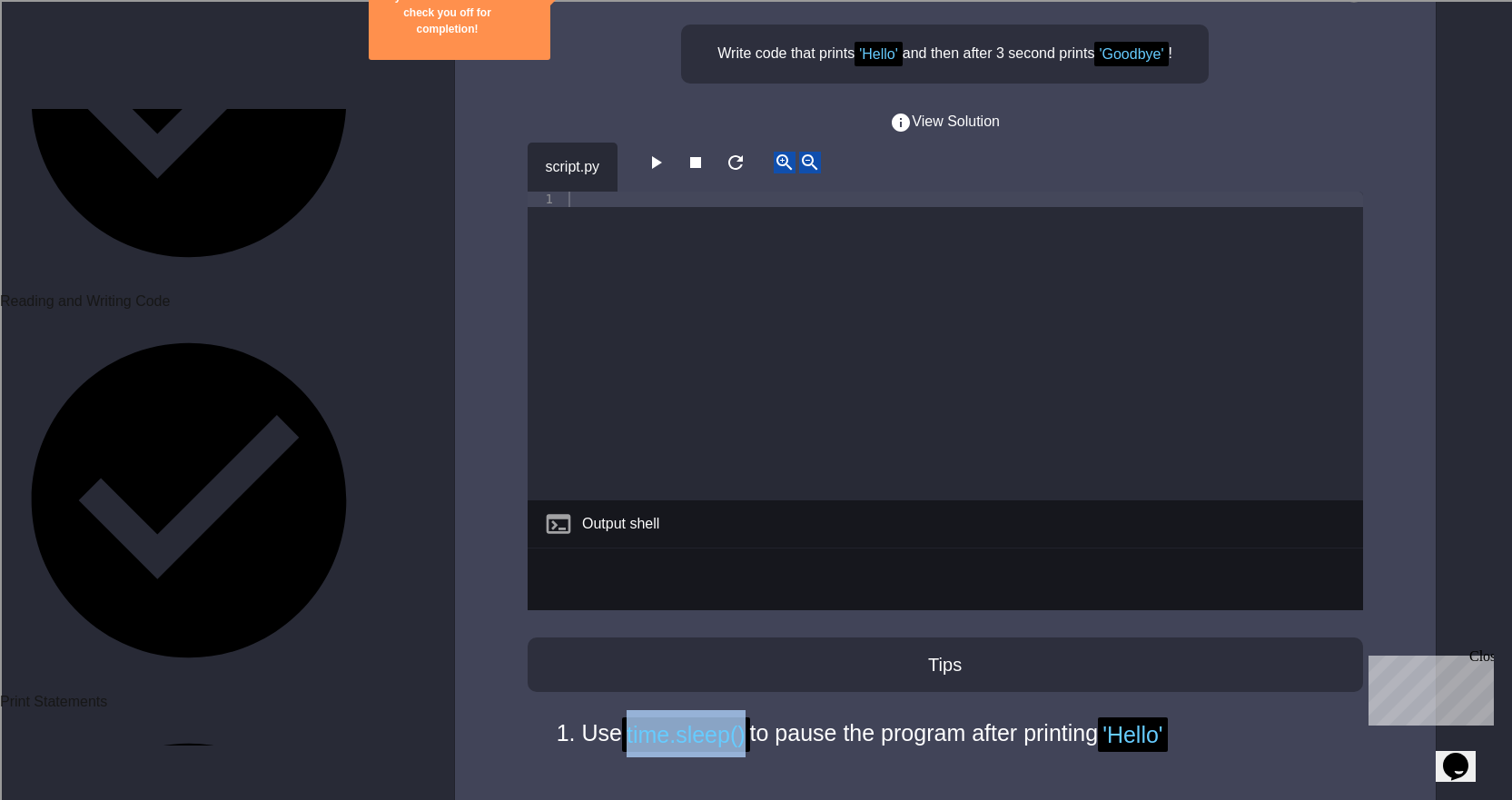
scroll to position [182, 0]
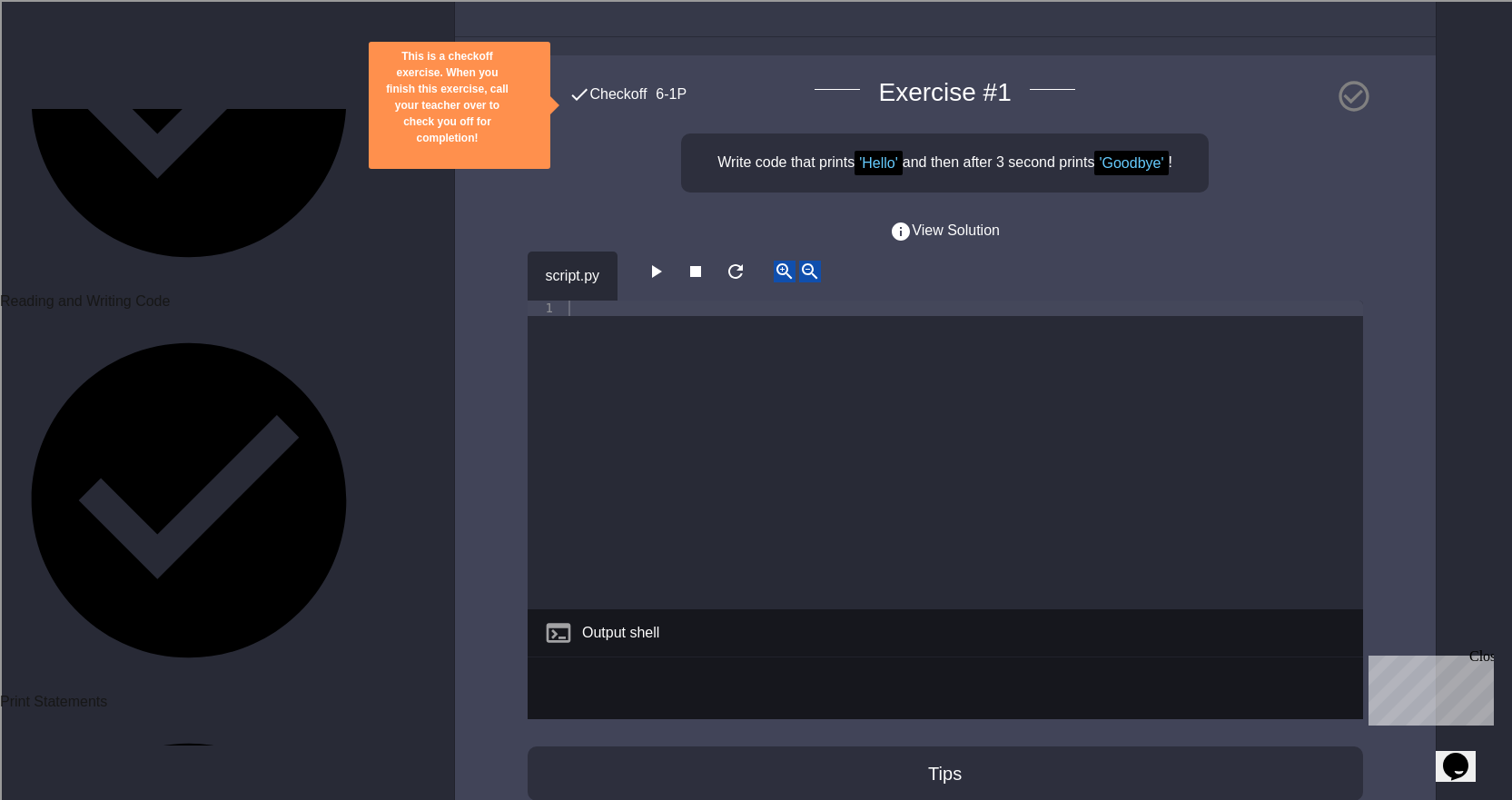
click at [600, 300] on div at bounding box center [963, 470] width 798 height 340
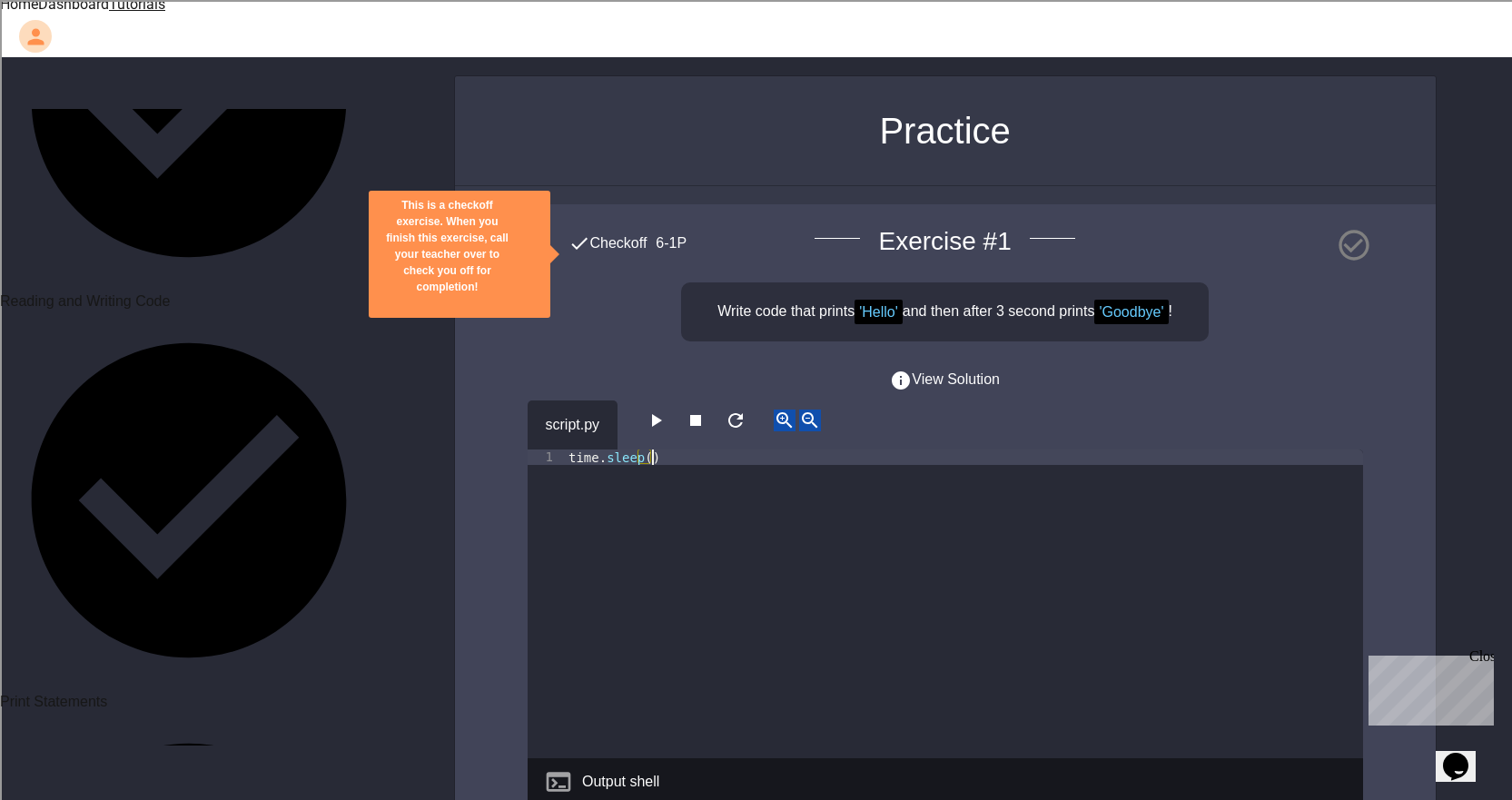
scroll to position [0, 0]
